Goal: Communication & Community: Connect with others

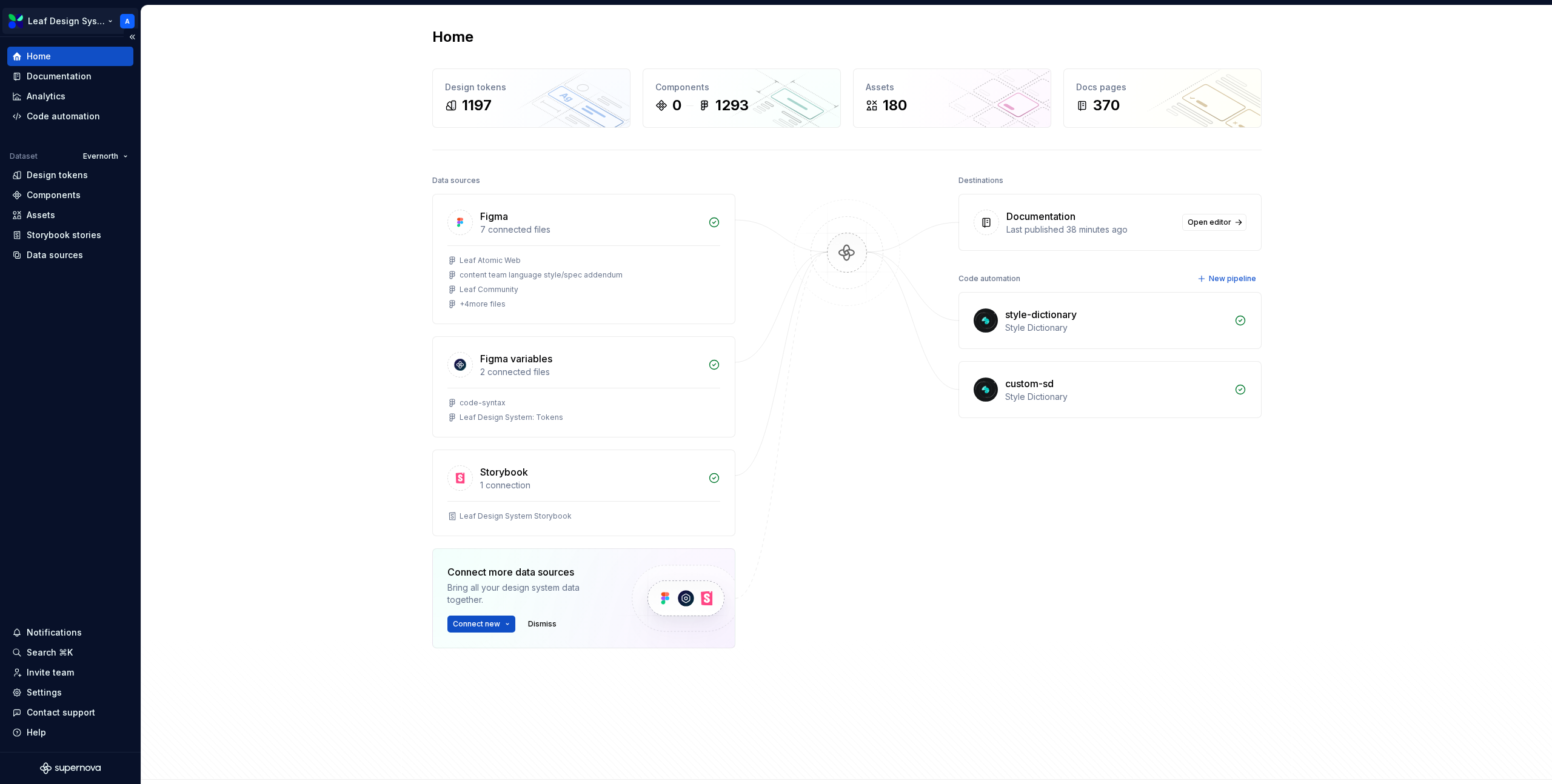
click at [97, 25] on html "Leaf Design System A Home Documentation Analytics Code automation Dataset Evern…" at bounding box center [776, 392] width 1552 height 784
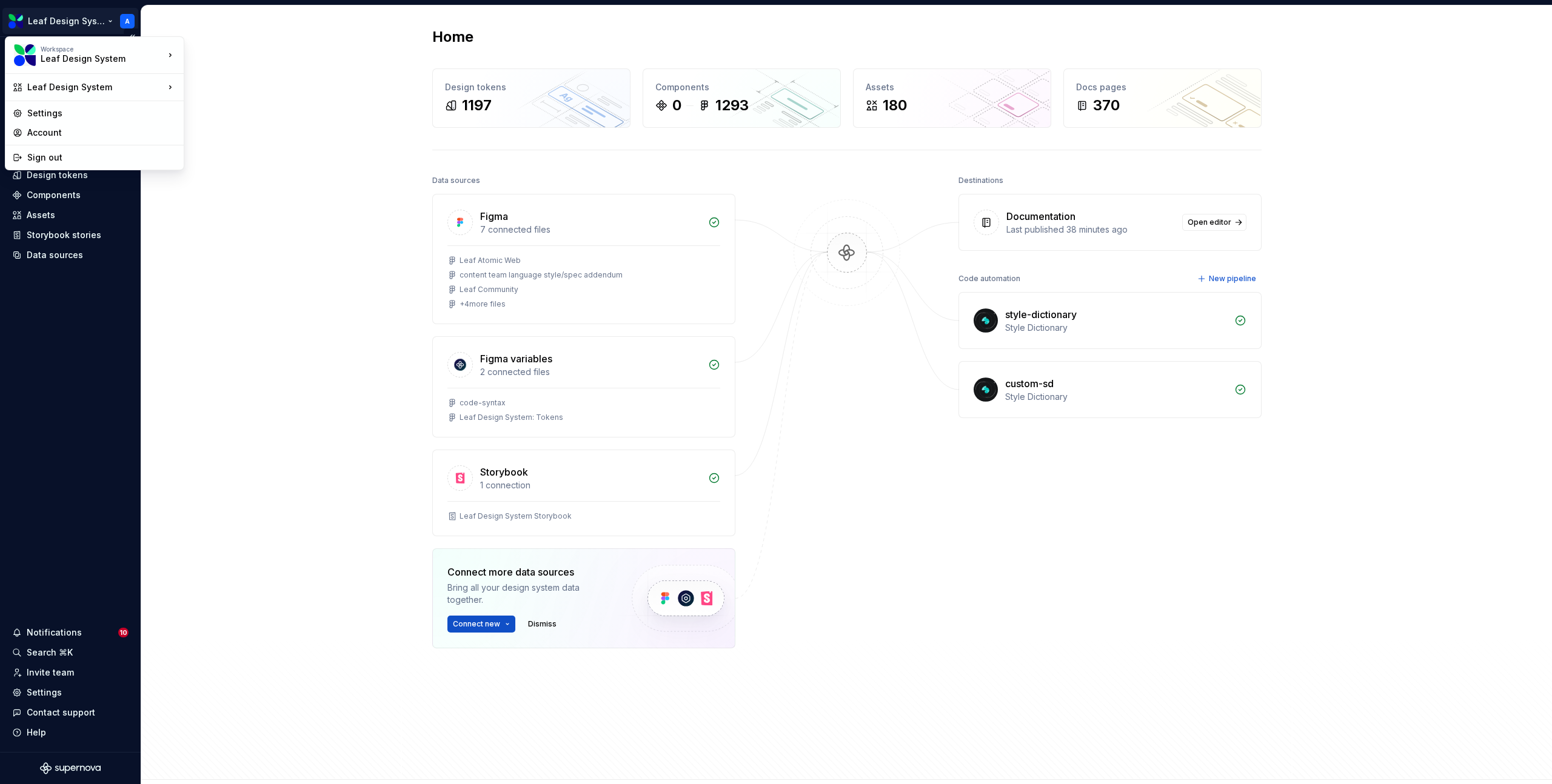
click at [29, 412] on html "Leaf Design System A Home Documentation Analytics Code automation Dataset Evern…" at bounding box center [776, 392] width 1552 height 784
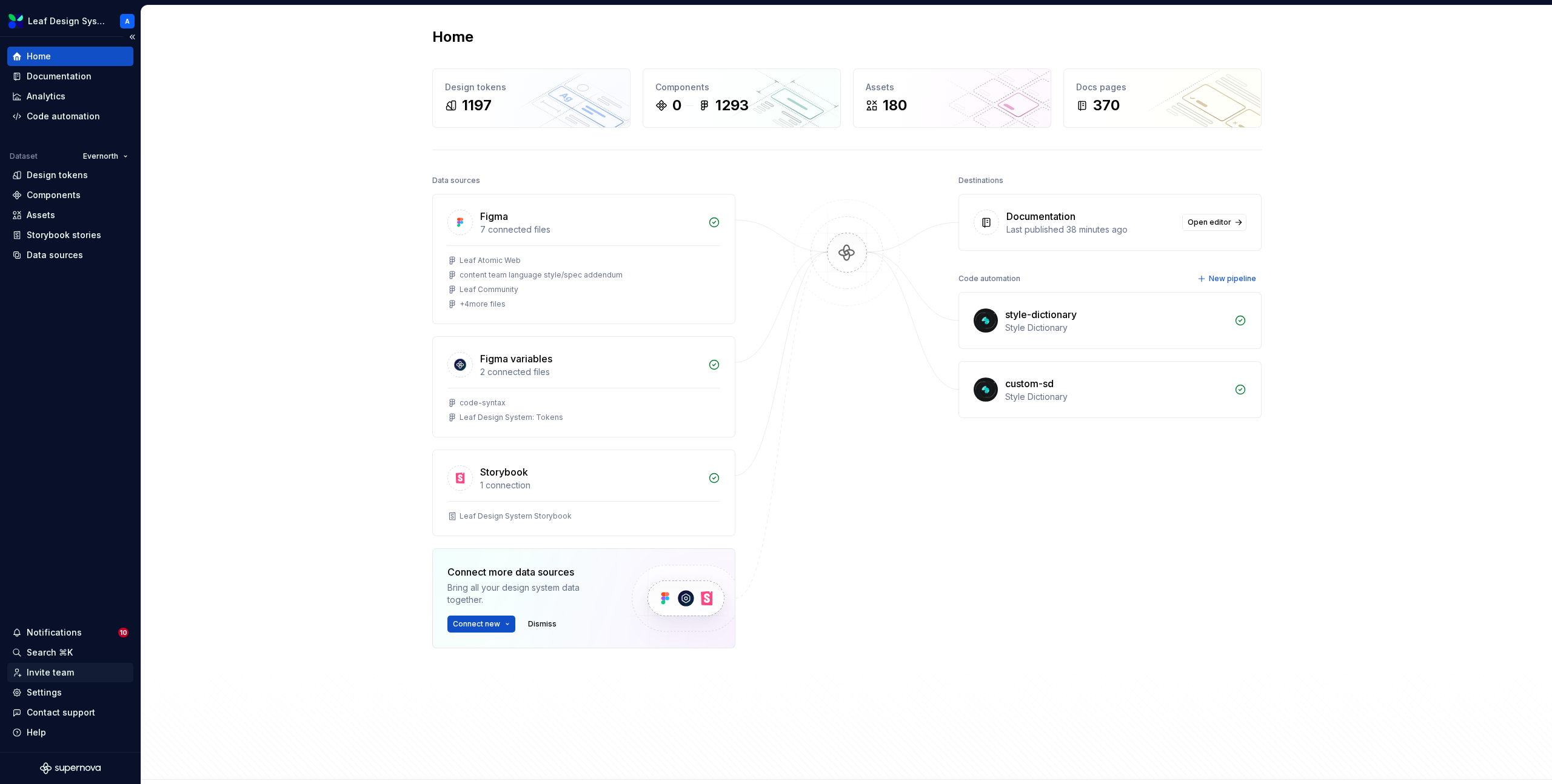
click at [45, 672] on div "Invite team" at bounding box center [50, 672] width 47 height 12
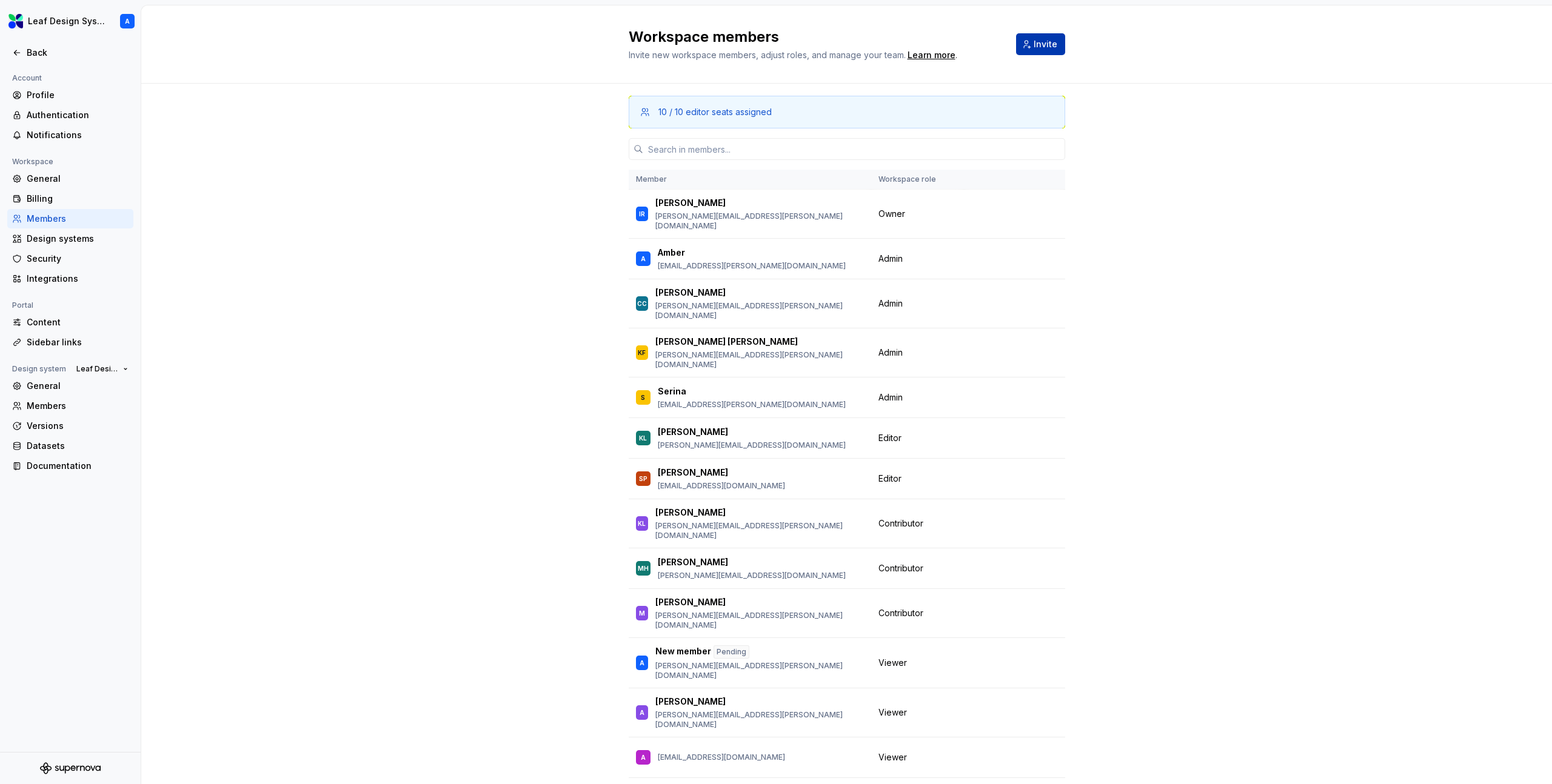
click at [1042, 40] on span "Invite" at bounding box center [1046, 44] width 23 height 12
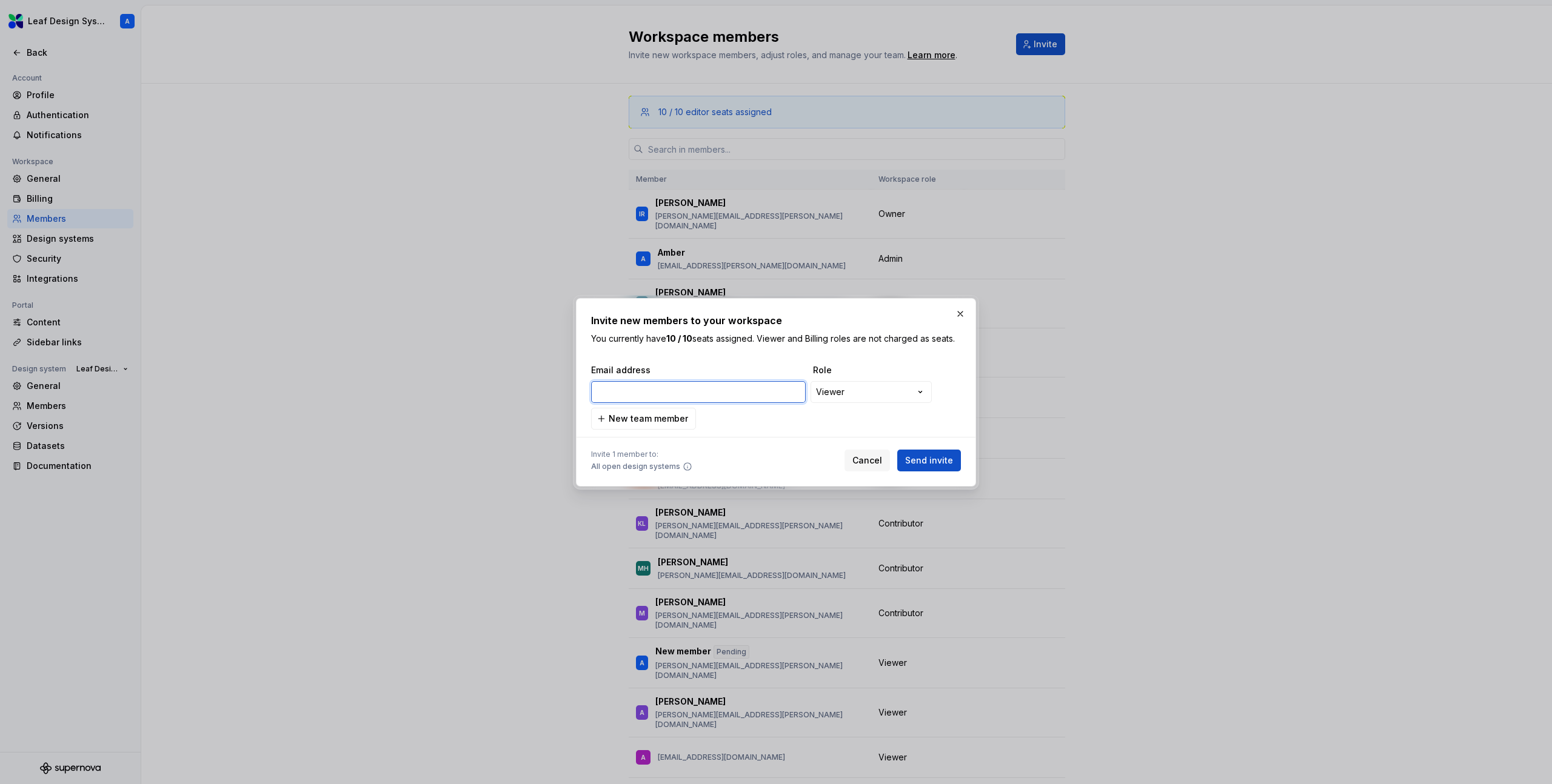
paste input "[EMAIL_ADDRESS][DOMAIN_NAME]"
type input "[EMAIL_ADDRESS][DOMAIN_NAME]"
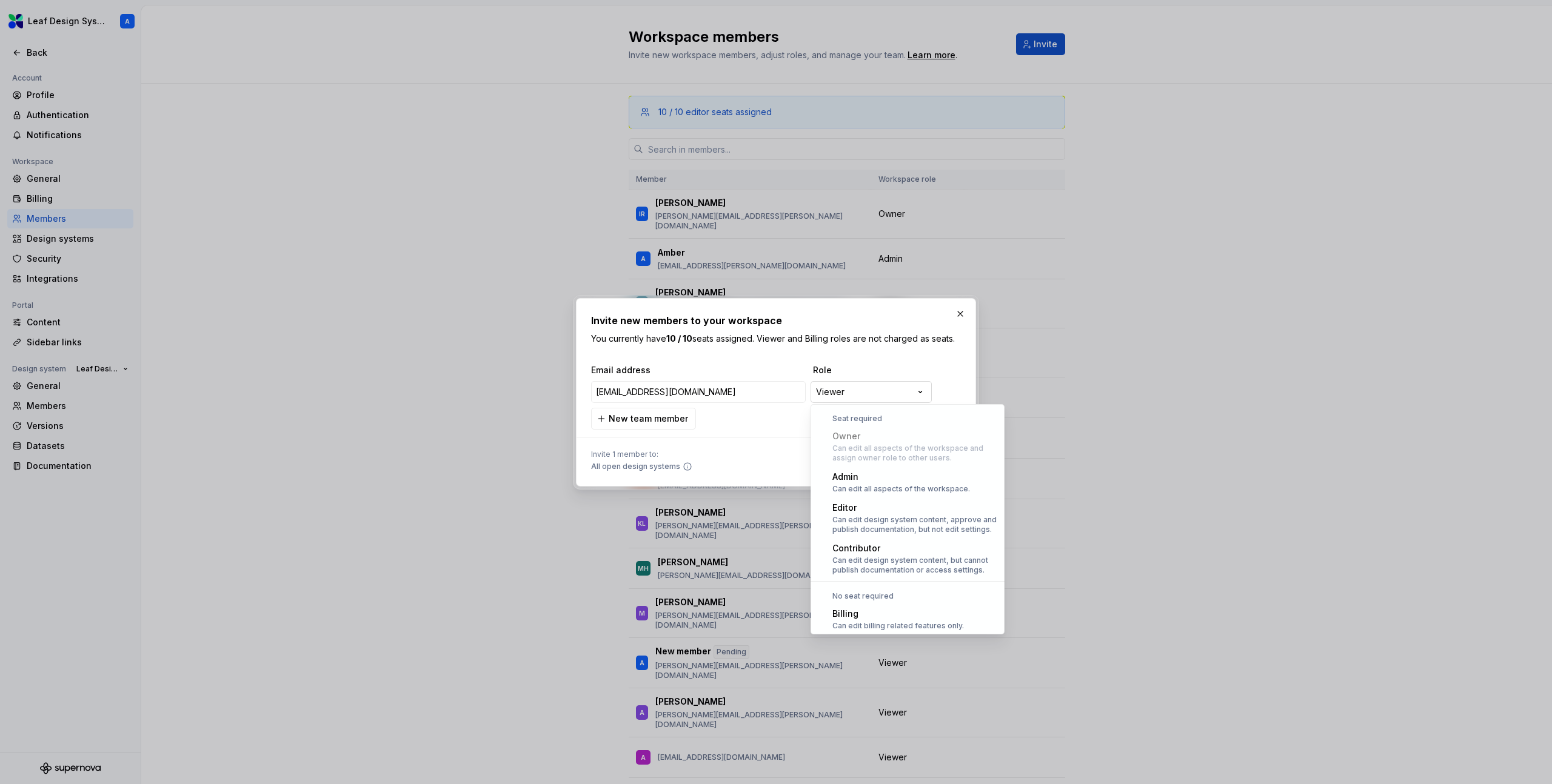
click at [901, 395] on div "**********" at bounding box center [776, 392] width 1552 height 784
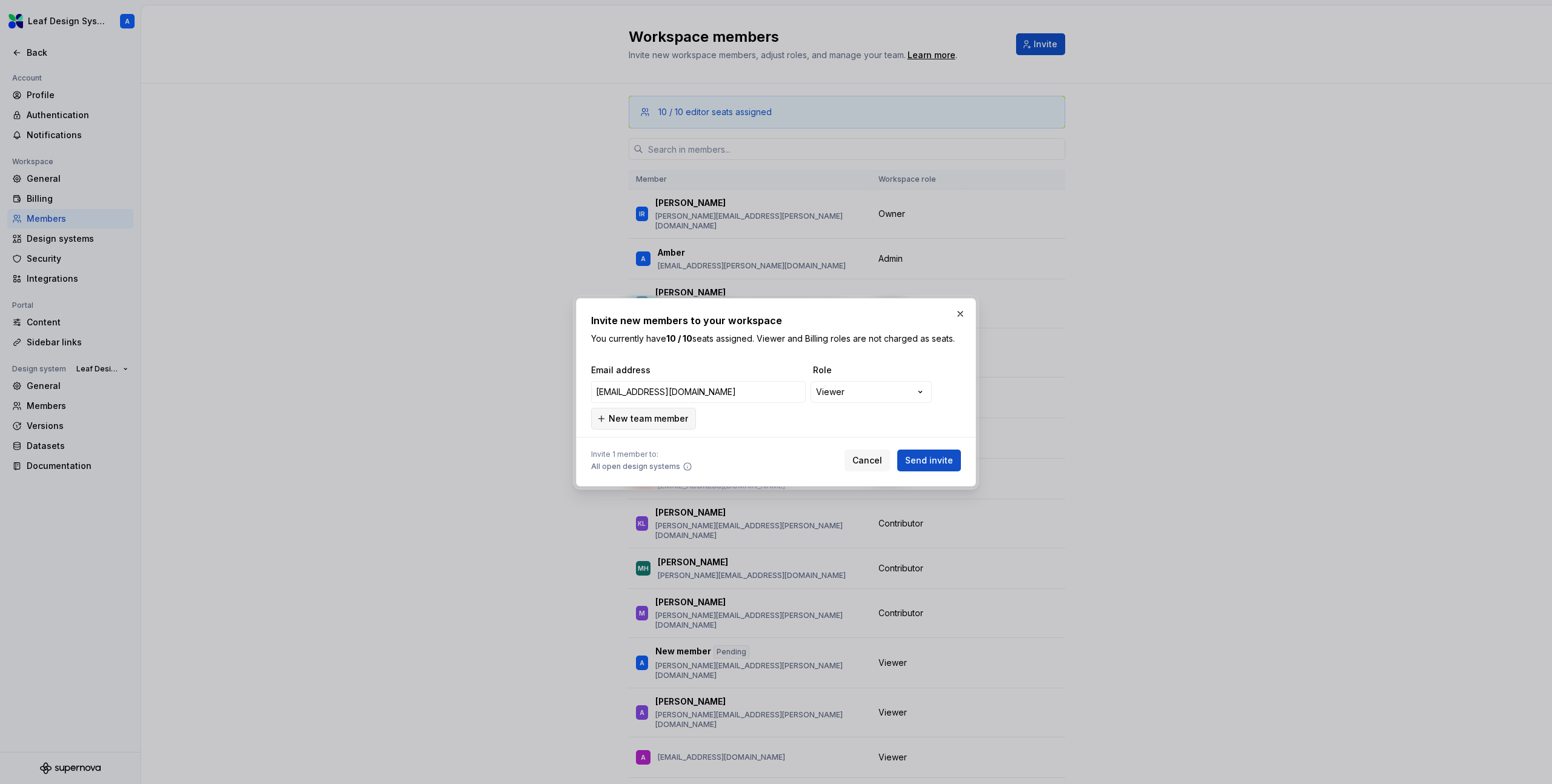
click at [622, 417] on span "New team member" at bounding box center [648, 418] width 80 height 12
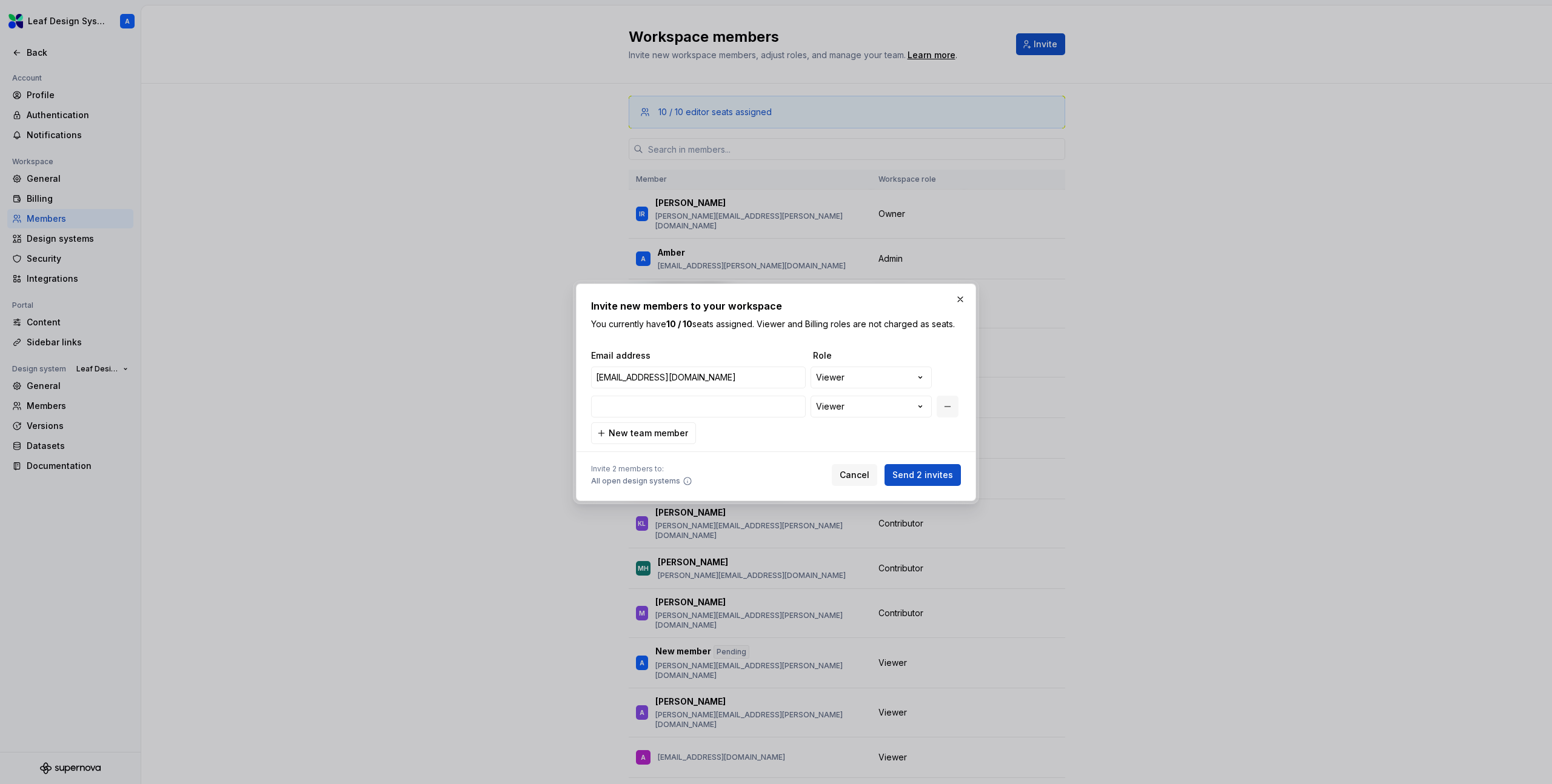
click at [950, 406] on button "button" at bounding box center [947, 406] width 22 height 22
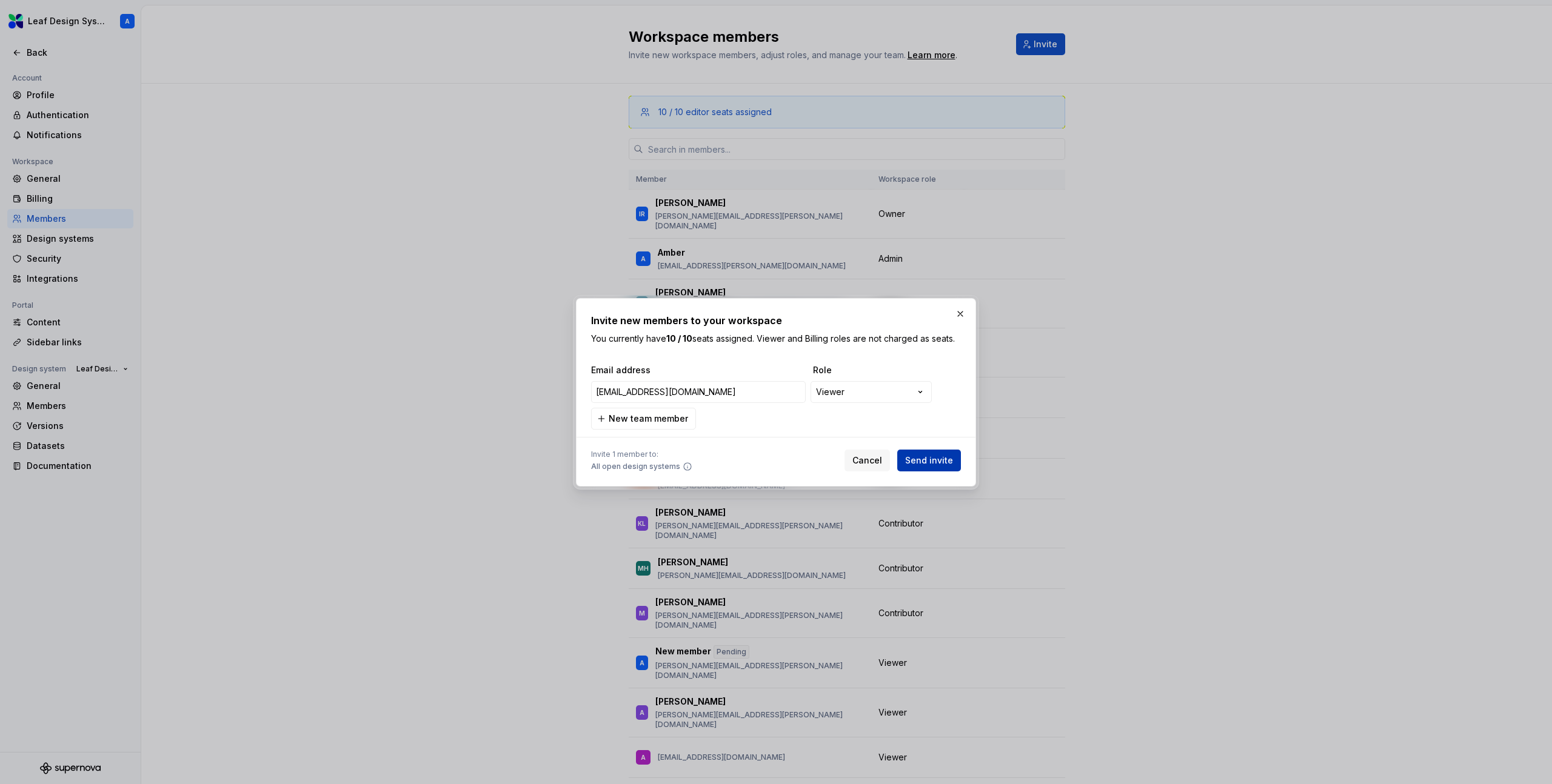
click at [925, 463] on span "Send invite" at bounding box center [929, 460] width 48 height 12
